Goal: Find specific page/section: Find specific page/section

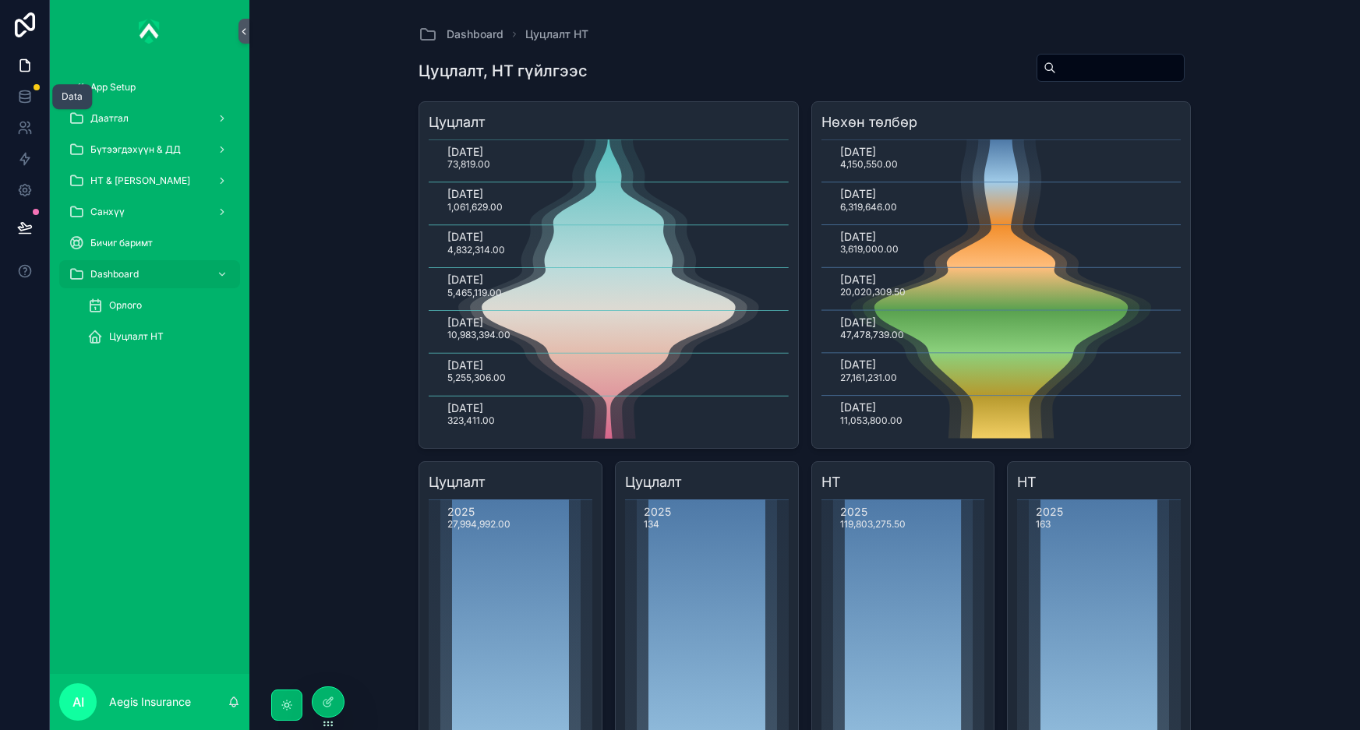
click at [26, 94] on icon at bounding box center [24, 93] width 10 height 4
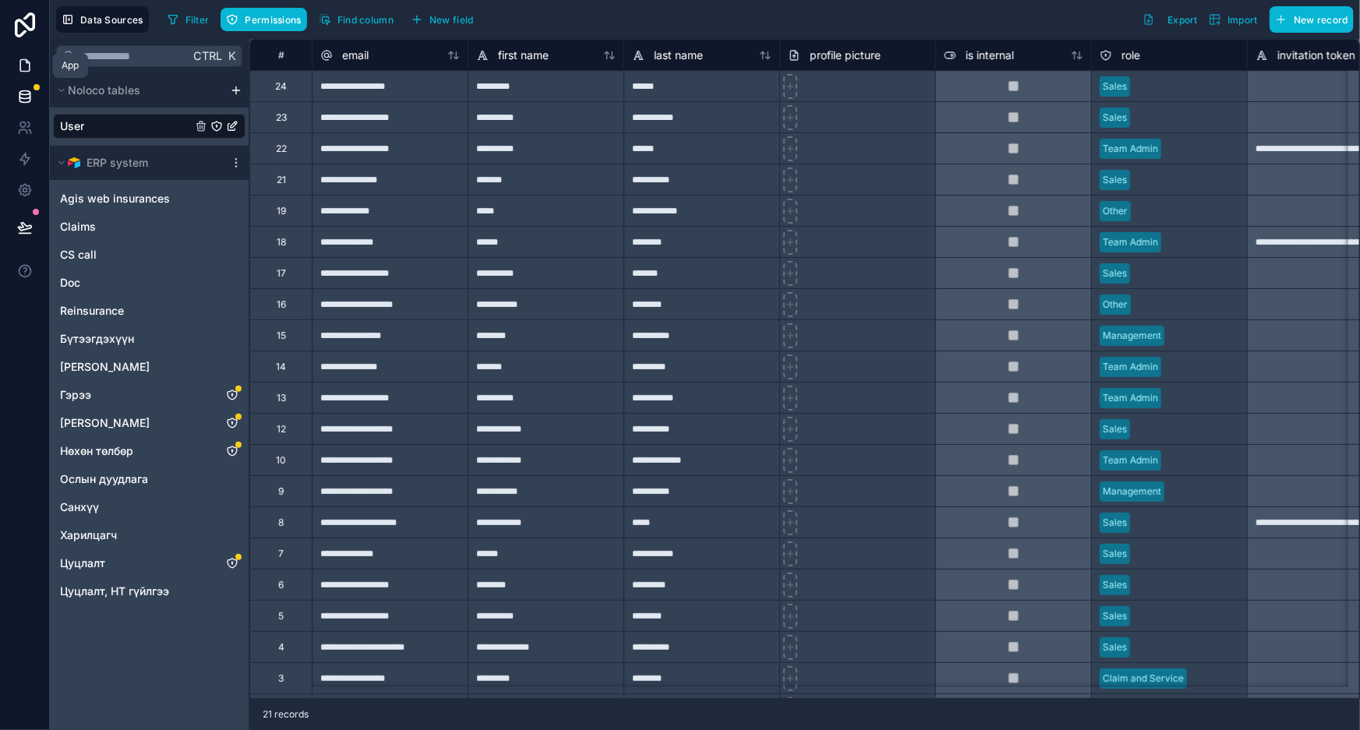
click at [26, 65] on icon at bounding box center [25, 66] width 16 height 16
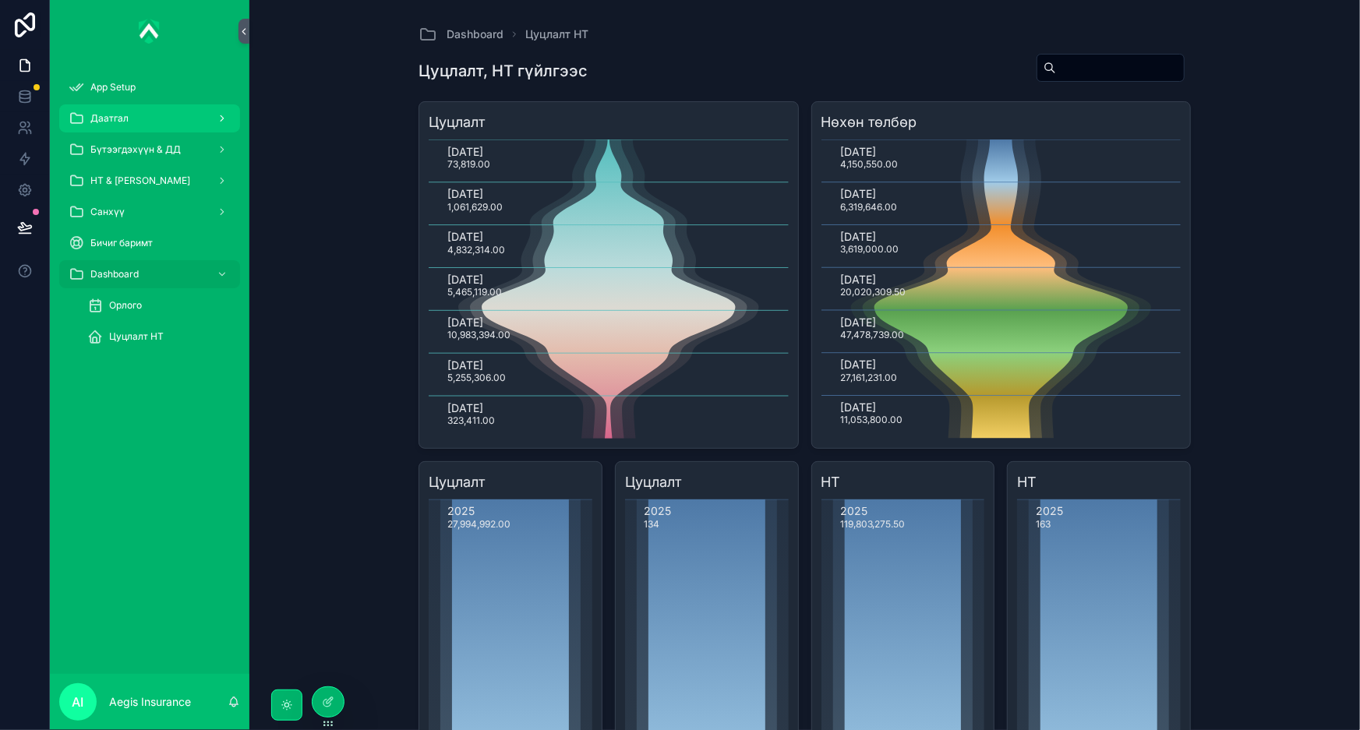
click at [120, 114] on span "Даатгал" at bounding box center [109, 118] width 38 height 12
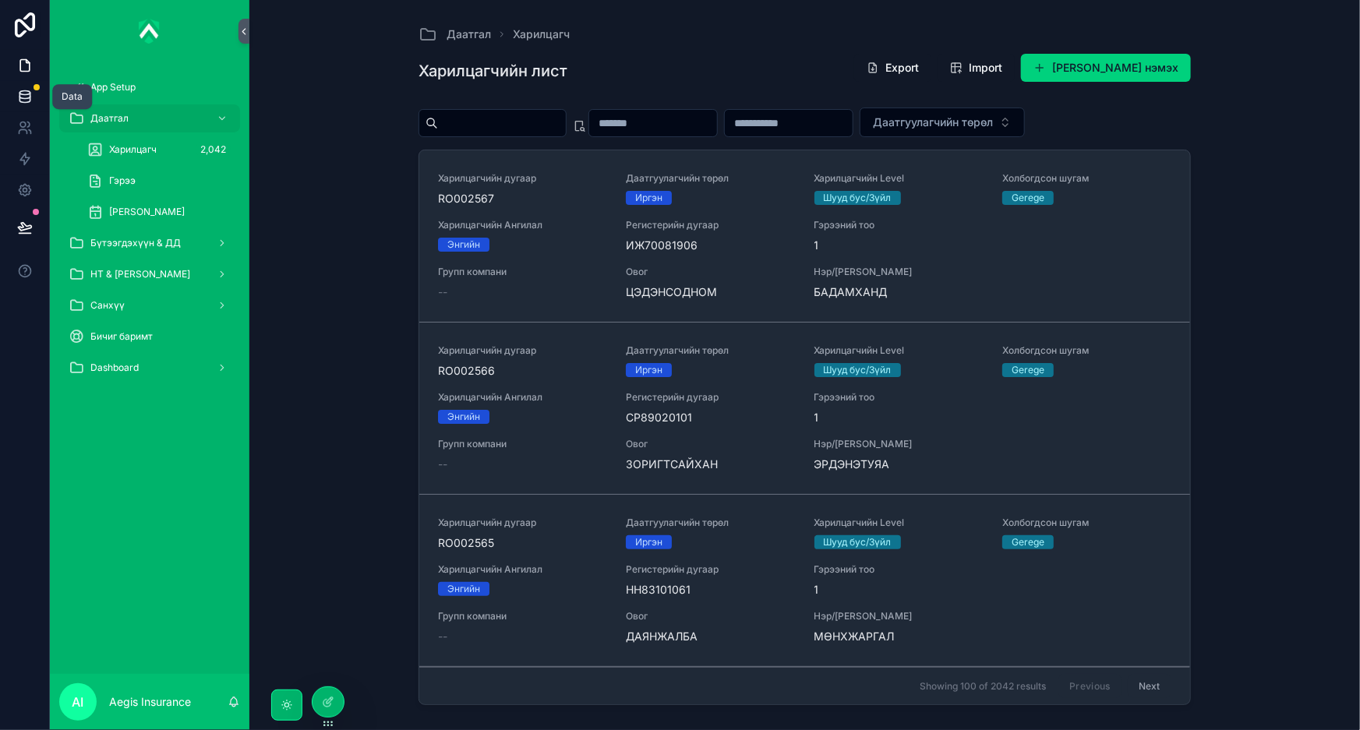
click at [23, 95] on icon at bounding box center [25, 97] width 16 height 16
